Goal: Information Seeking & Learning: Learn about a topic

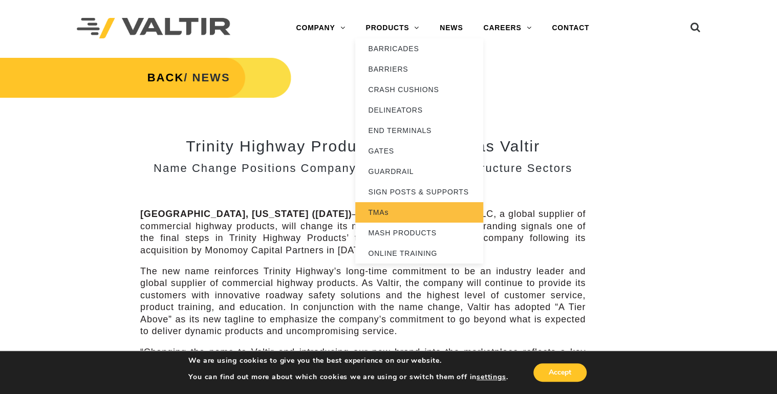
click at [371, 208] on link "TMAs" at bounding box center [419, 212] width 128 height 20
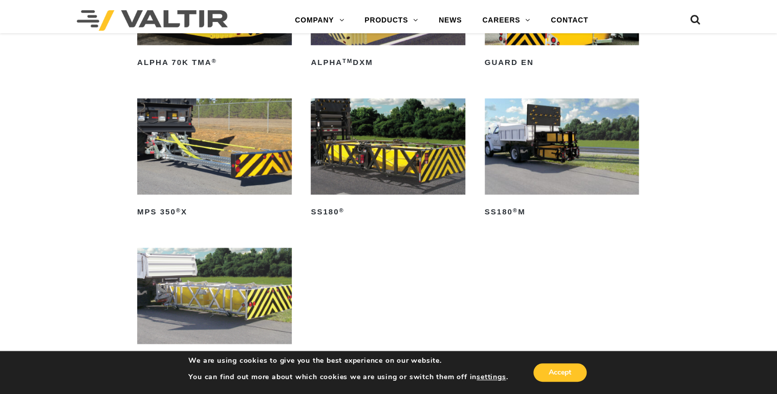
scroll to position [574, 0]
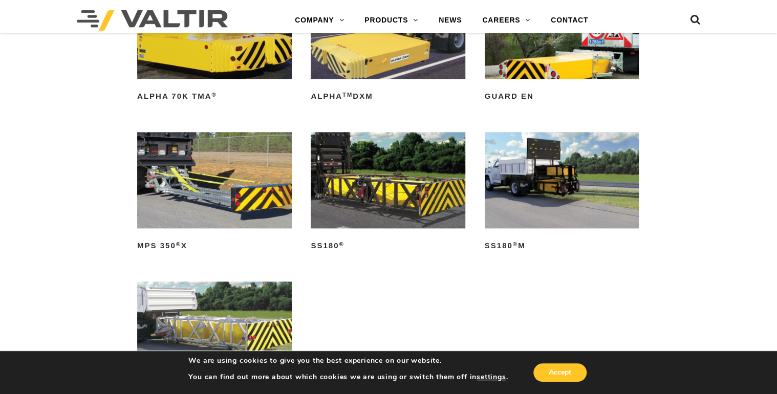
click at [200, 191] on img at bounding box center [214, 180] width 155 height 97
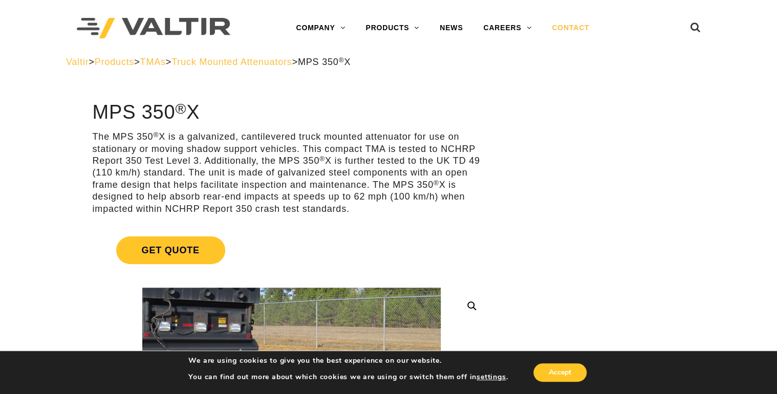
click at [568, 29] on link "CONTACT" at bounding box center [571, 28] width 58 height 20
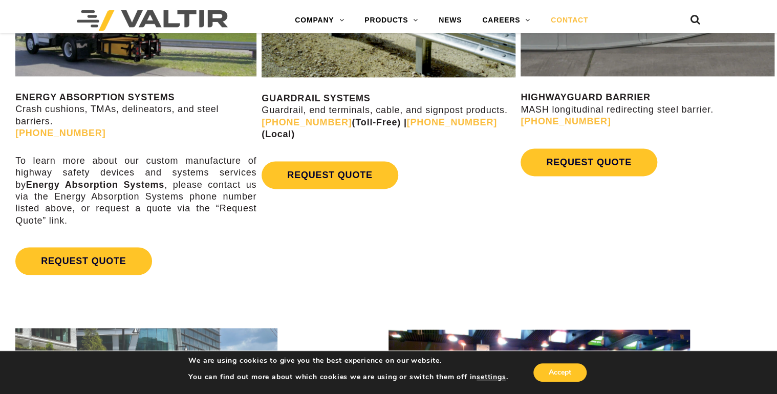
scroll to position [562, 0]
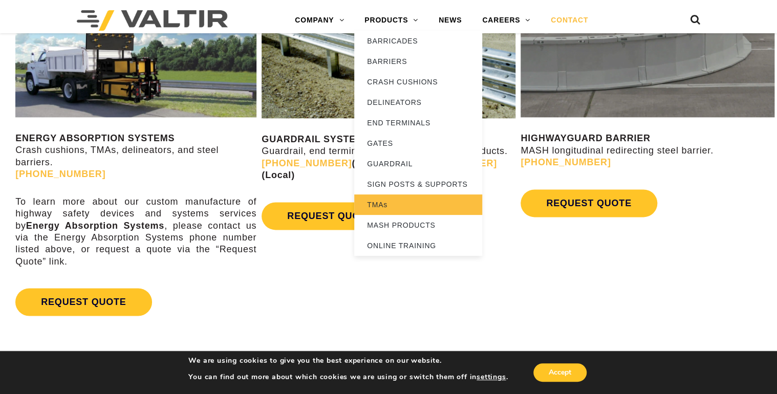
click at [387, 205] on link "TMAs" at bounding box center [418, 205] width 128 height 20
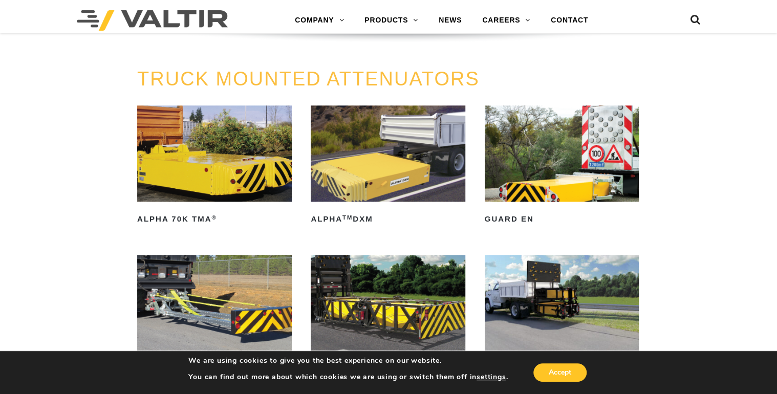
scroll to position [574, 0]
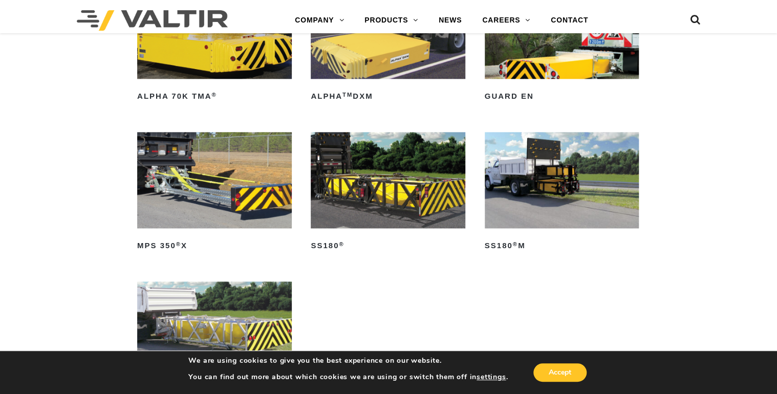
click at [218, 210] on img at bounding box center [214, 180] width 155 height 97
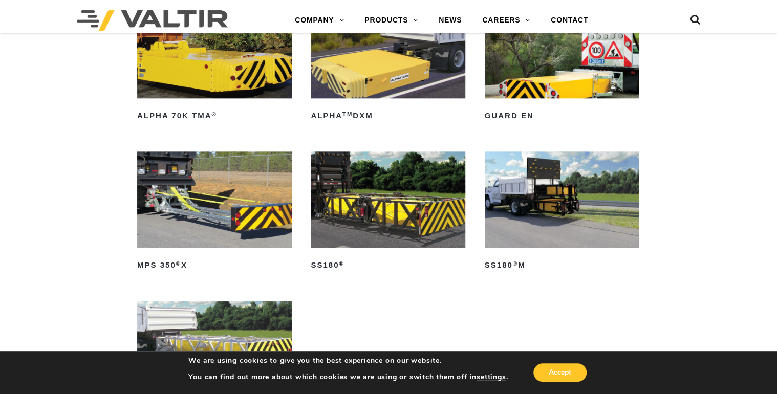
scroll to position [390, 0]
